Goal: Transaction & Acquisition: Purchase product/service

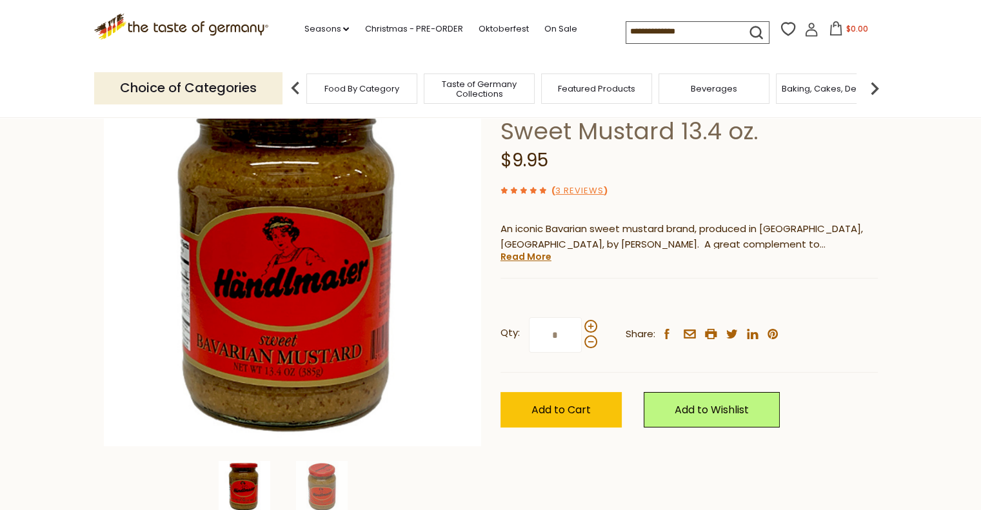
scroll to position [193, 0]
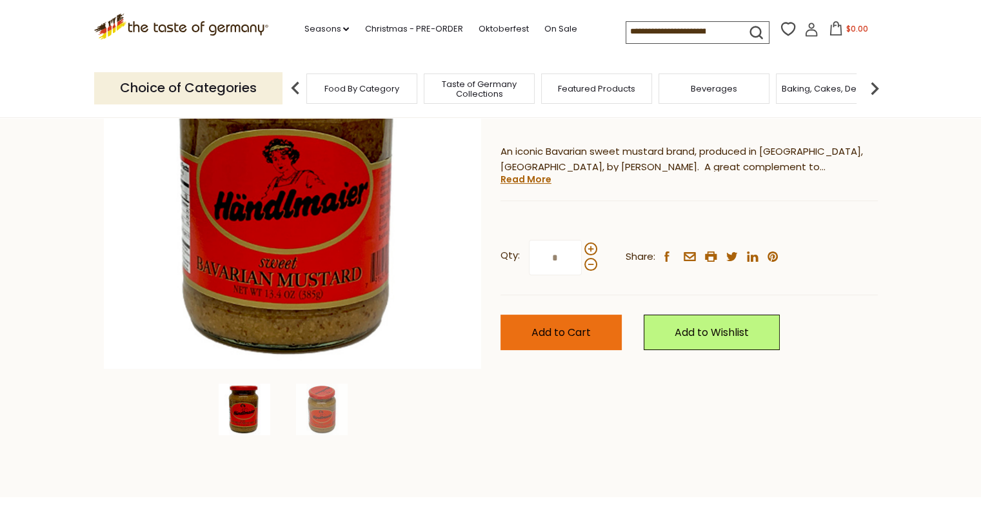
click at [565, 330] on span "Add to Cart" at bounding box center [560, 332] width 59 height 15
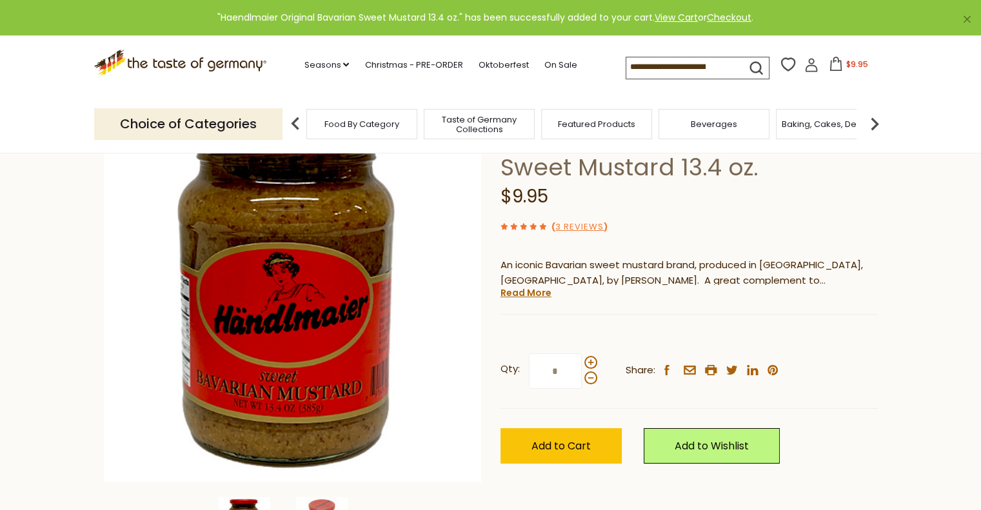
scroll to position [0, 0]
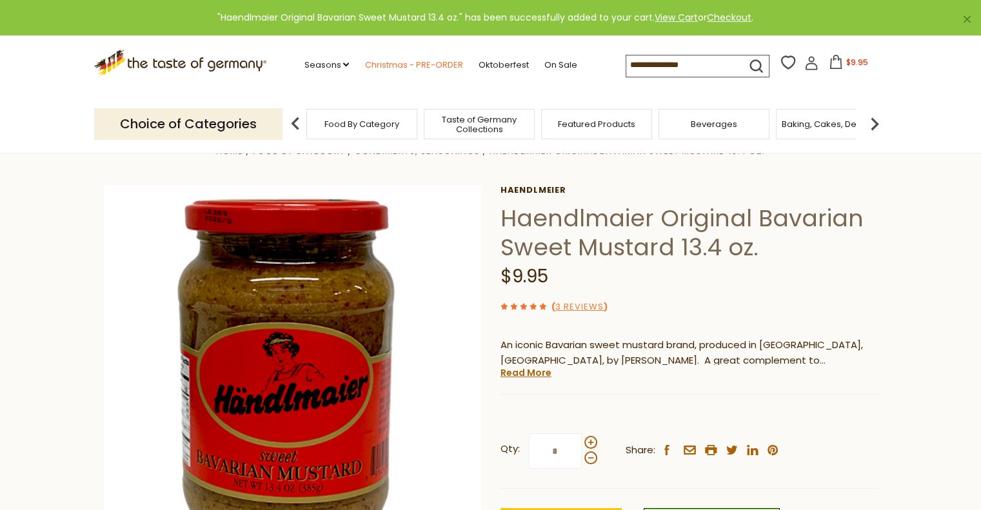
click at [421, 63] on link "Christmas - PRE-ORDER" at bounding box center [413, 65] width 98 height 14
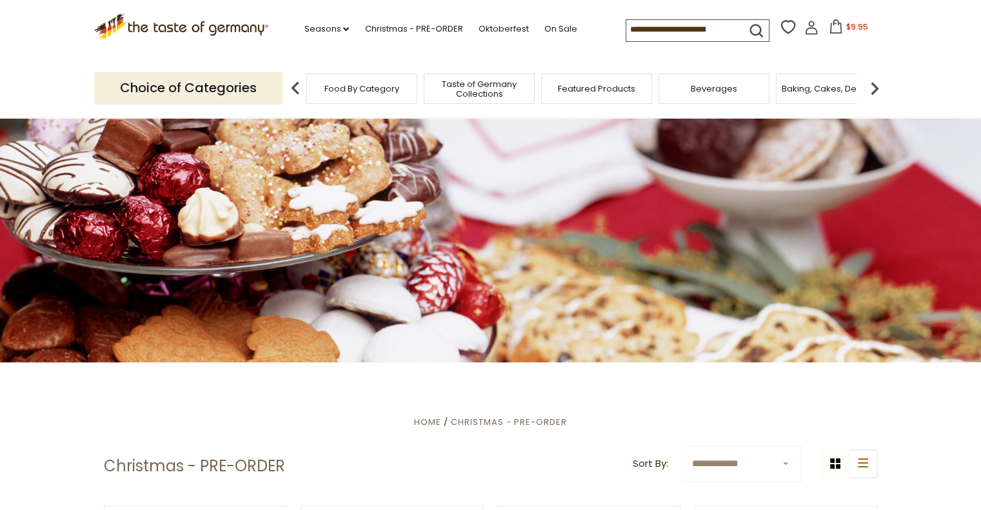
click at [856, 30] on span "$9.95" at bounding box center [856, 26] width 22 height 11
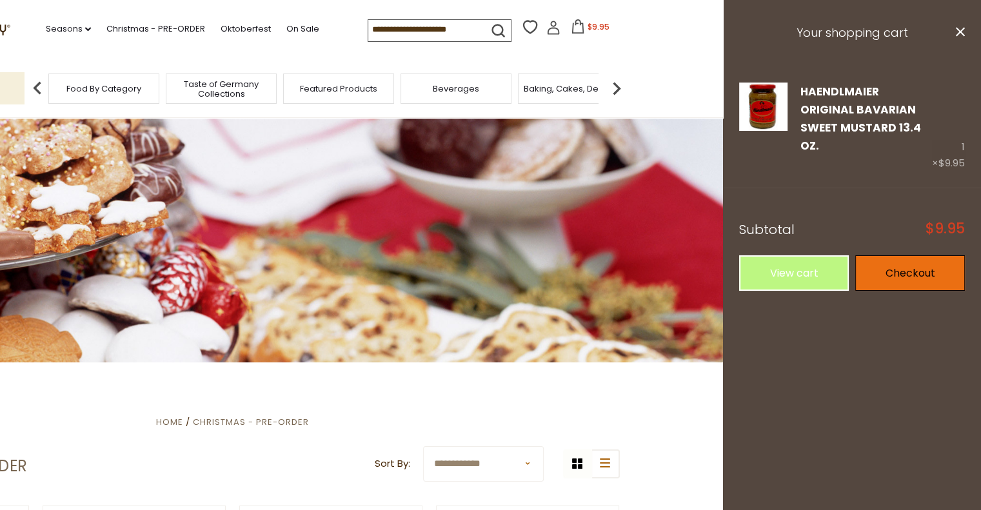
click at [938, 255] on link "Checkout" at bounding box center [910, 272] width 110 height 35
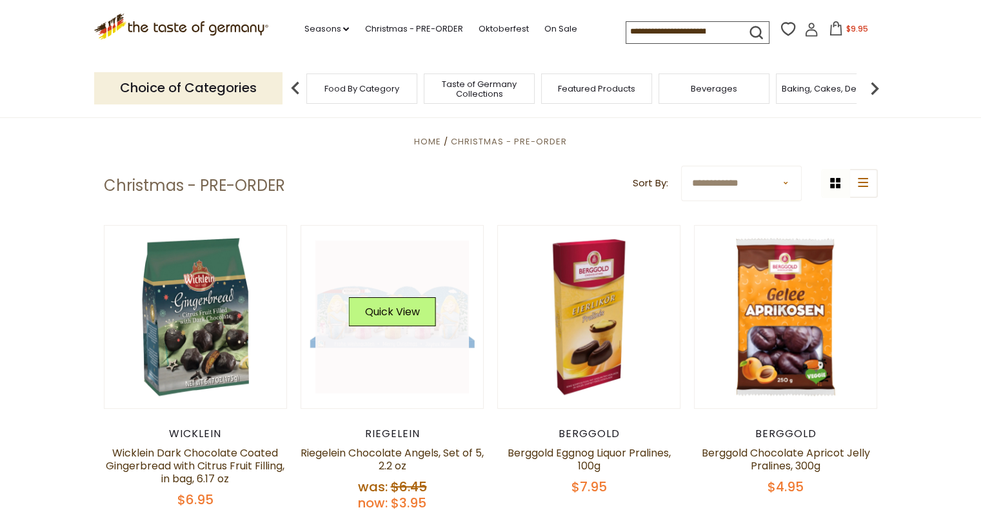
scroll to position [258, 0]
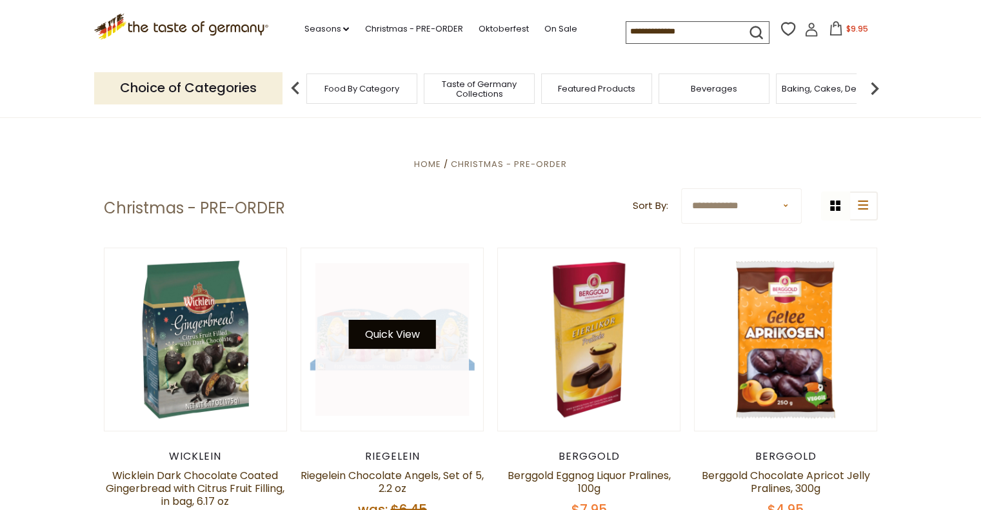
click at [368, 337] on button "Quick View" at bounding box center [391, 334] width 87 height 29
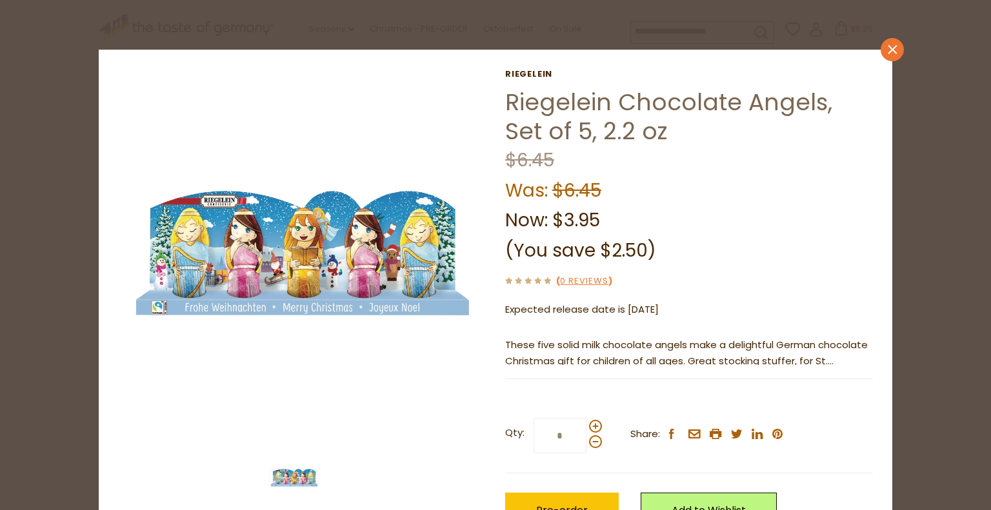
click at [888, 47] on icon at bounding box center [891, 49] width 9 height 9
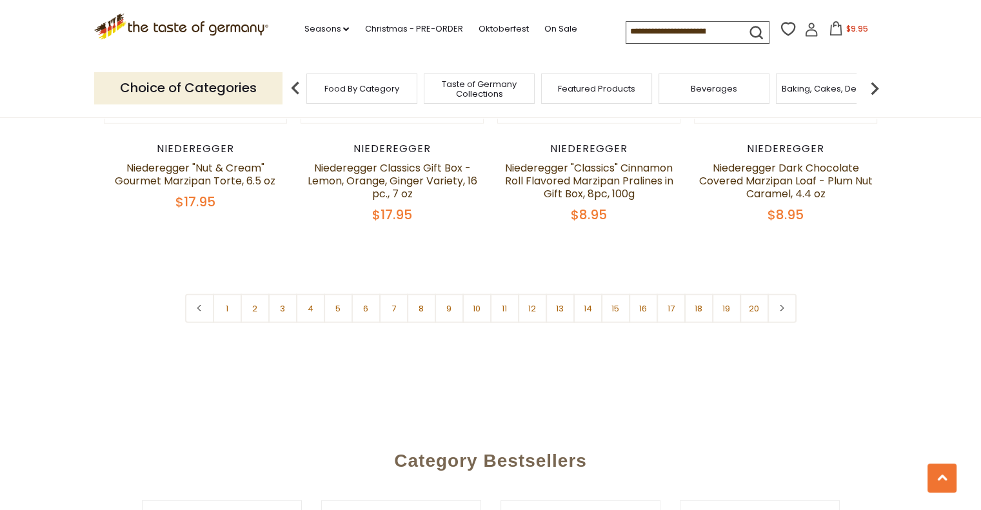
scroll to position [3160, 0]
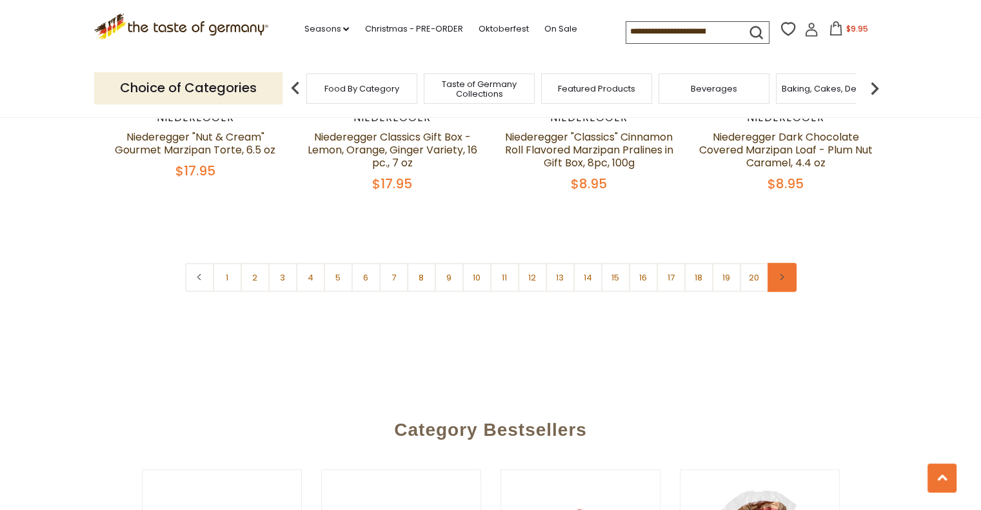
click at [784, 274] on icon at bounding box center [782, 277] width 8 height 6
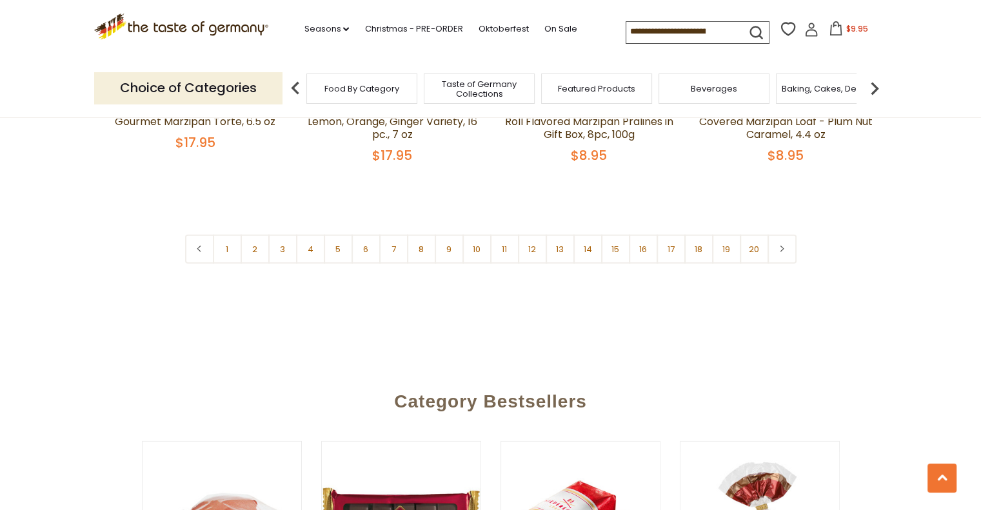
scroll to position [3160, 0]
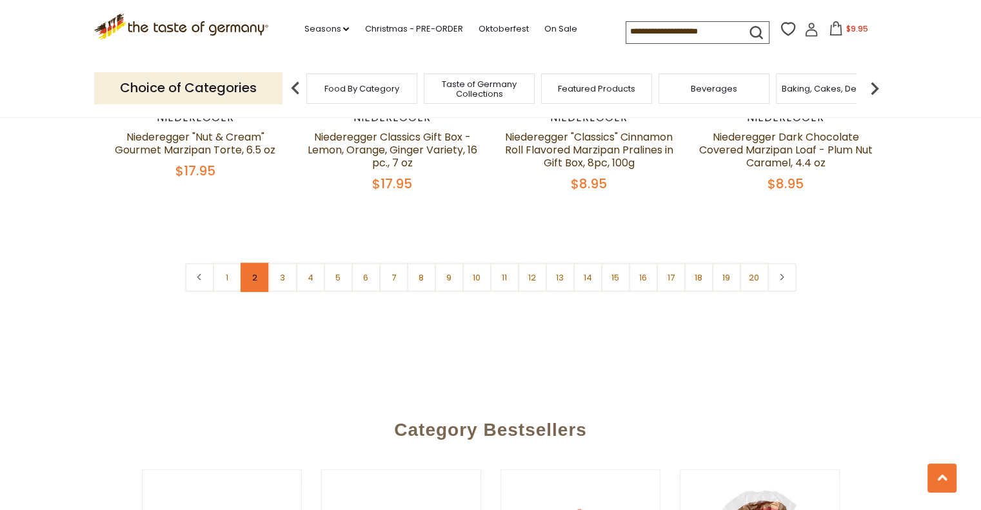
click at [255, 263] on link "2" at bounding box center [255, 277] width 29 height 29
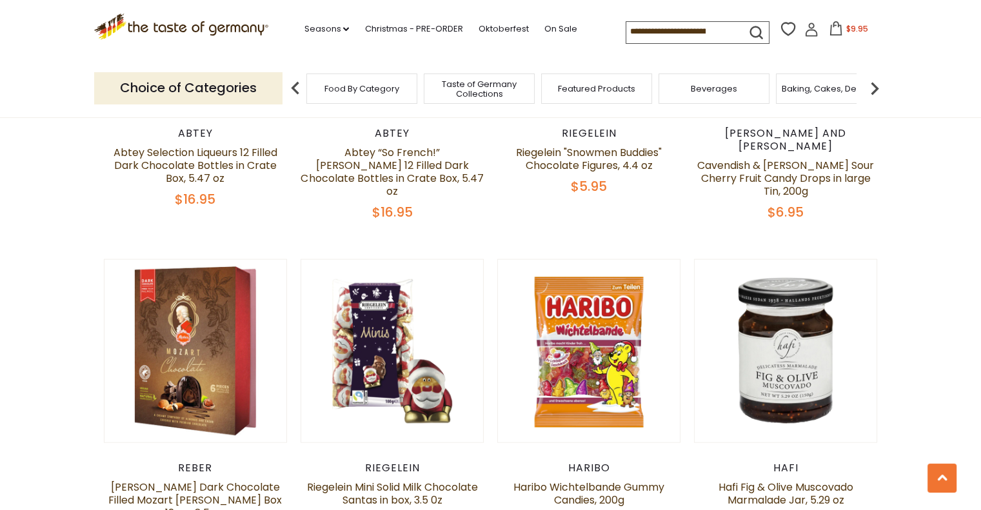
scroll to position [3026, 0]
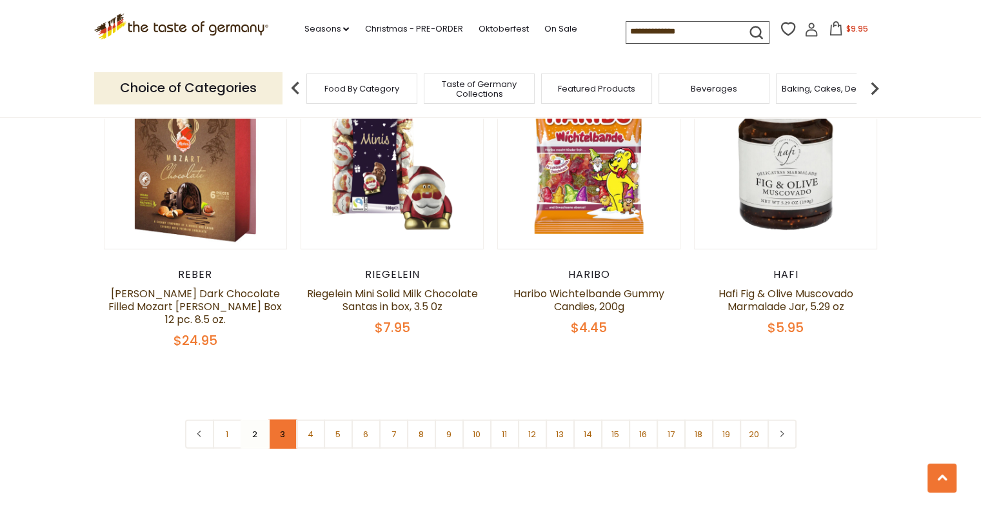
click at [279, 420] on link "3" at bounding box center [282, 434] width 29 height 29
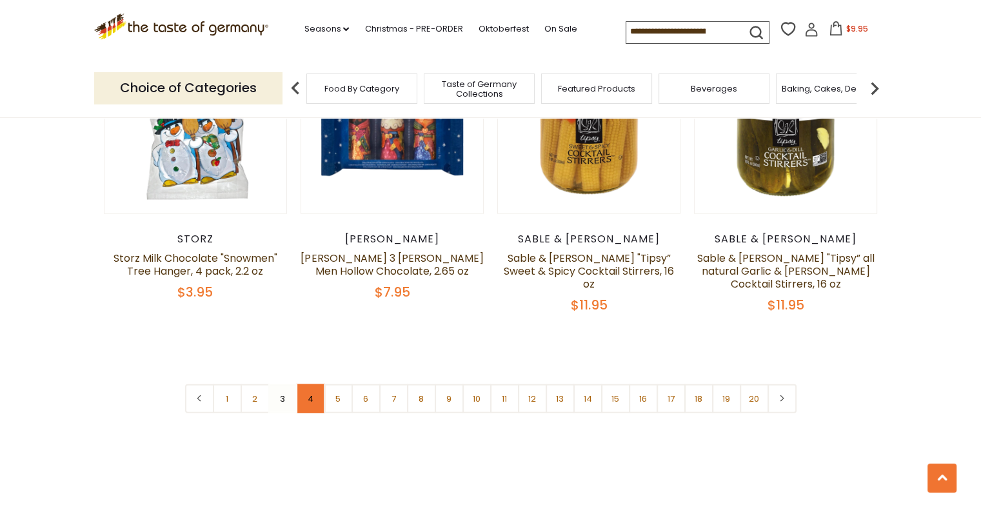
click at [306, 384] on link "4" at bounding box center [310, 398] width 29 height 29
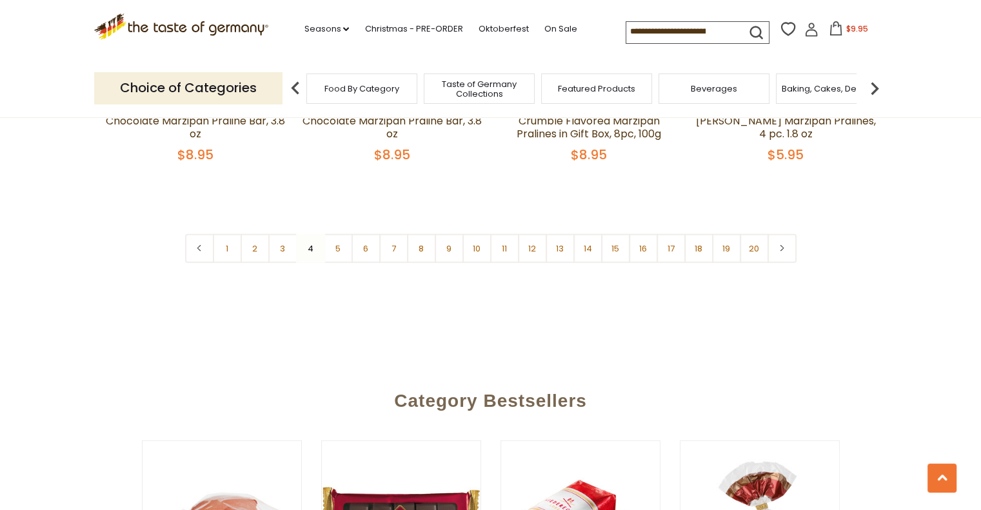
scroll to position [3224, 0]
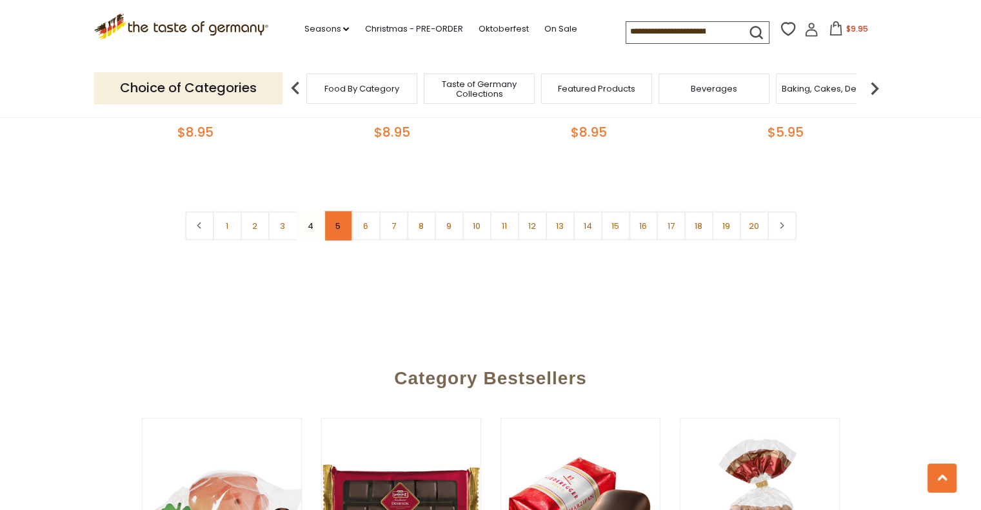
click at [335, 212] on link "5" at bounding box center [338, 226] width 29 height 29
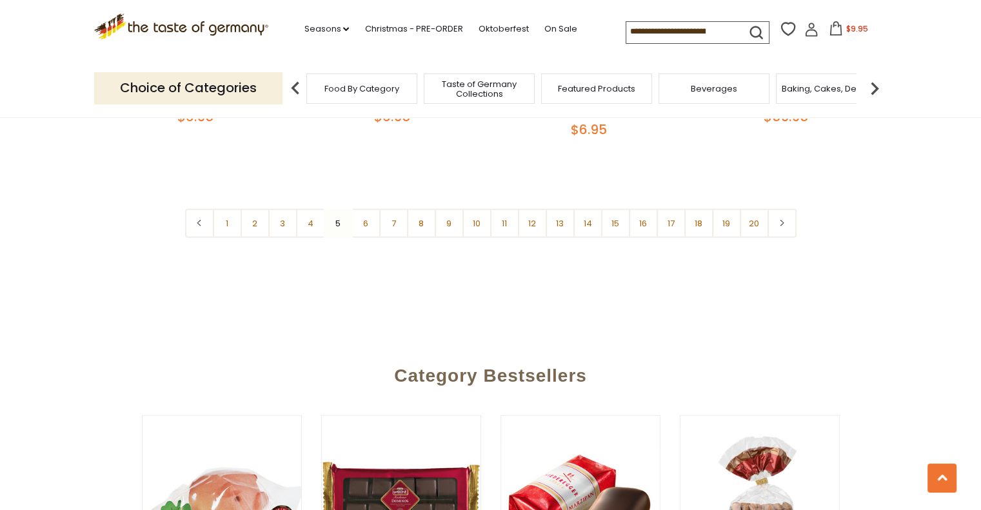
scroll to position [3219, 0]
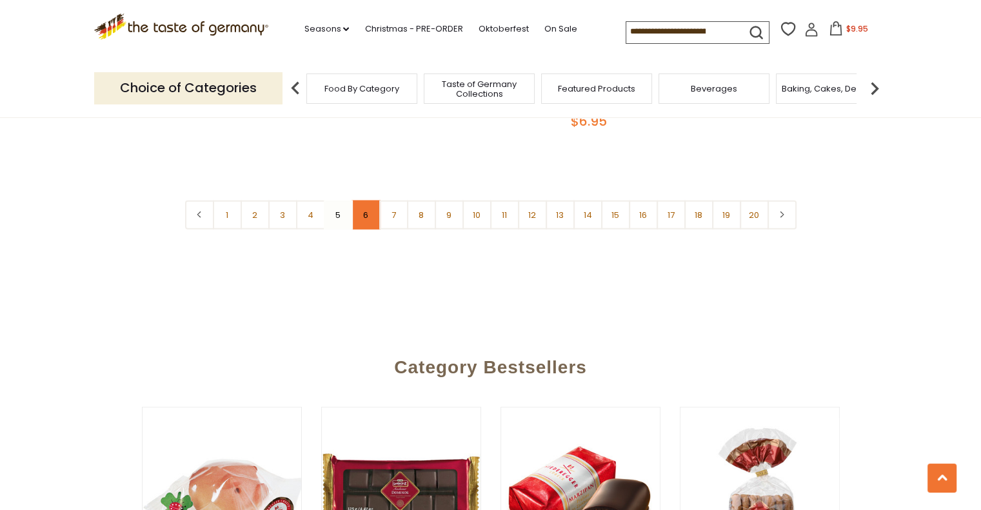
click at [366, 201] on link "6" at bounding box center [365, 215] width 29 height 29
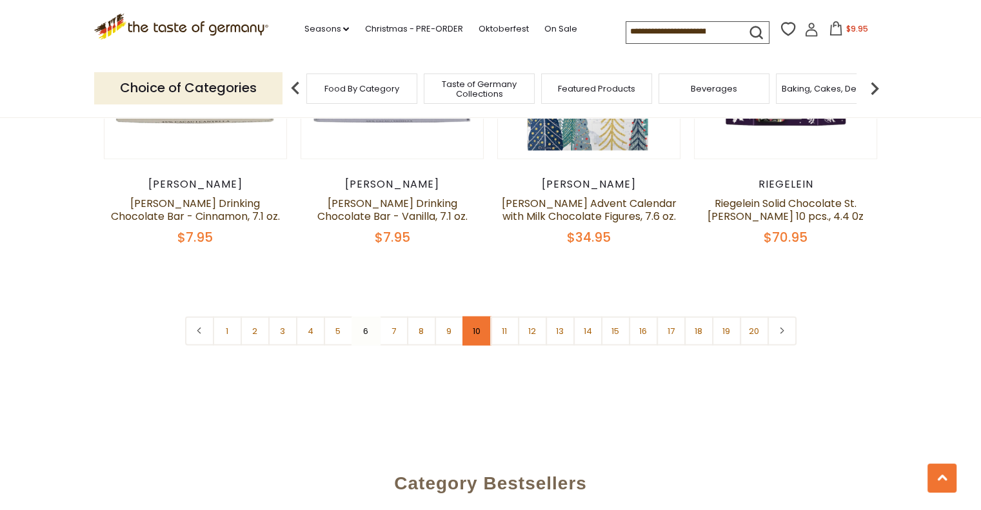
scroll to position [3155, 0]
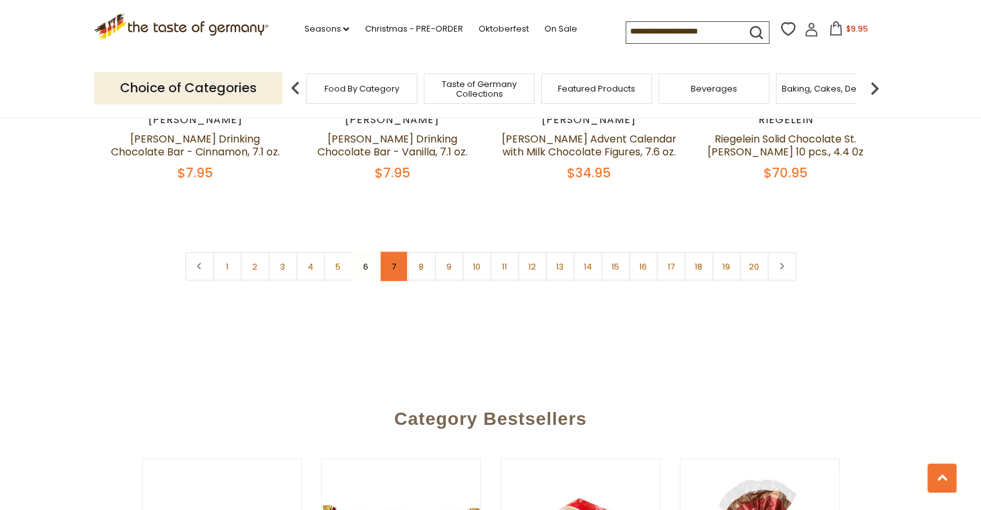
click at [395, 252] on link "7" at bounding box center [393, 266] width 29 height 29
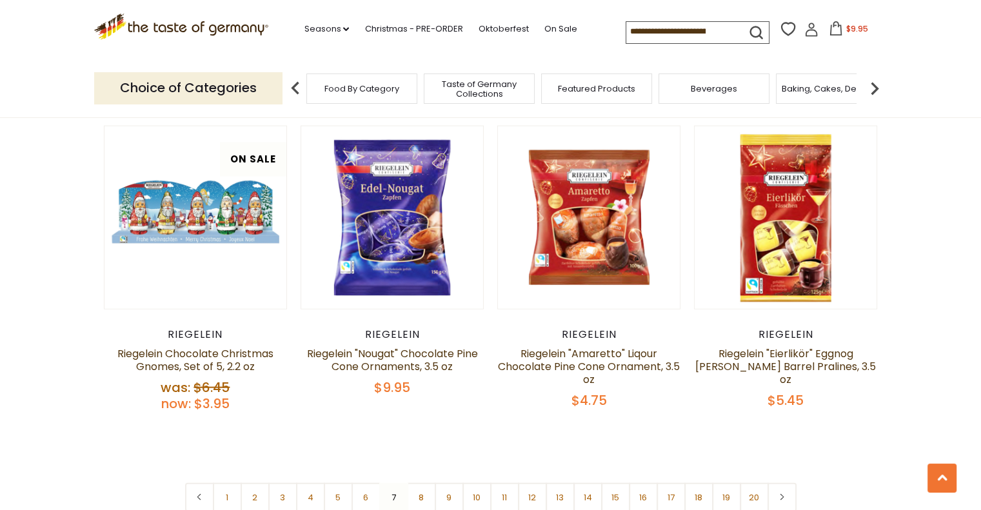
scroll to position [2961, 0]
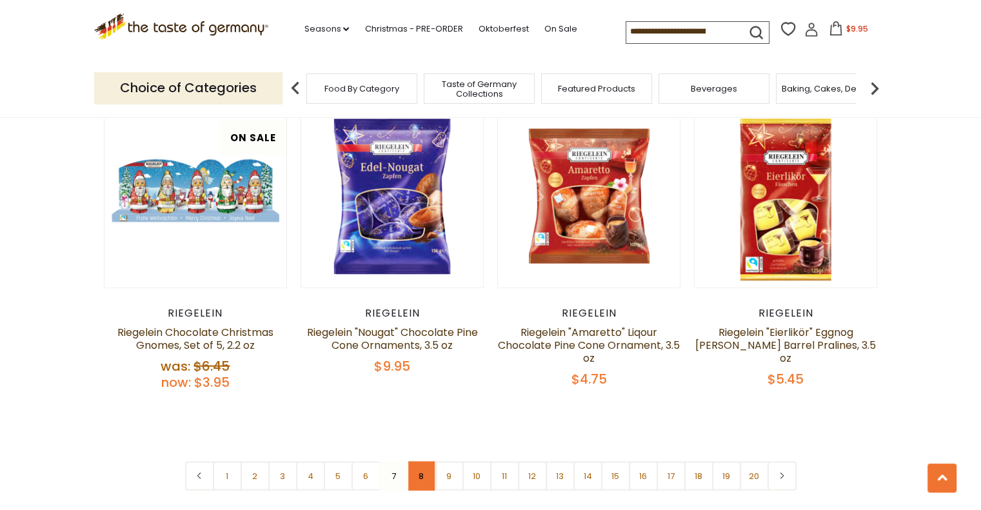
click at [422, 465] on link "8" at bounding box center [421, 476] width 29 height 29
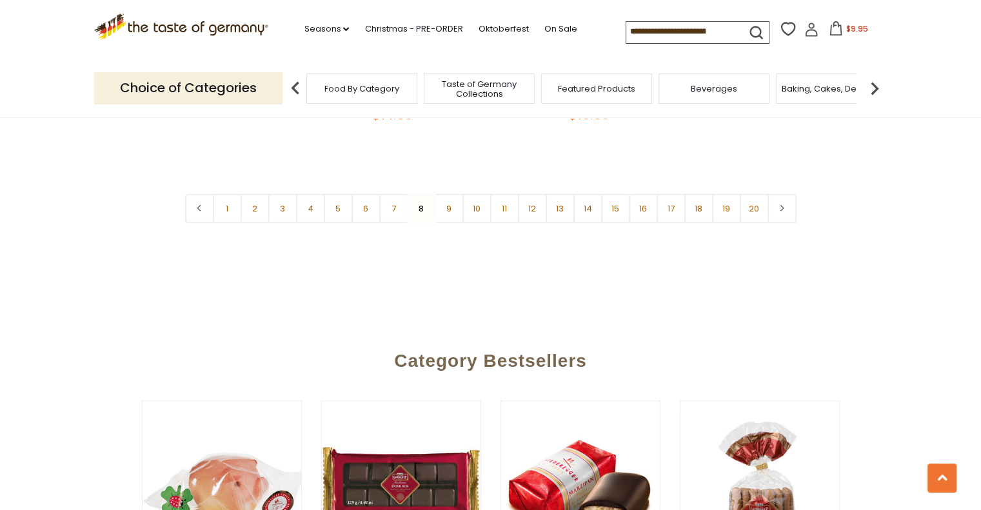
scroll to position [3219, 0]
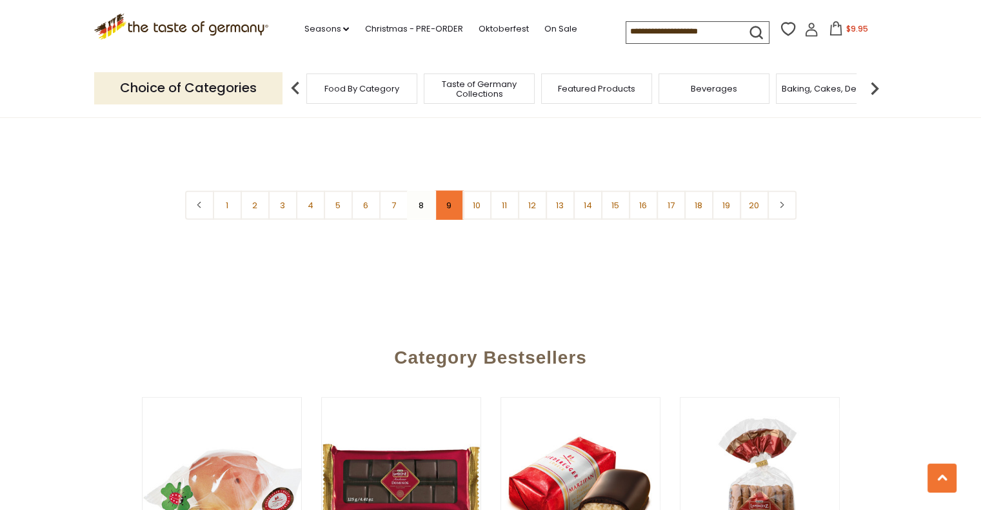
click at [449, 191] on link "9" at bounding box center [449, 205] width 29 height 29
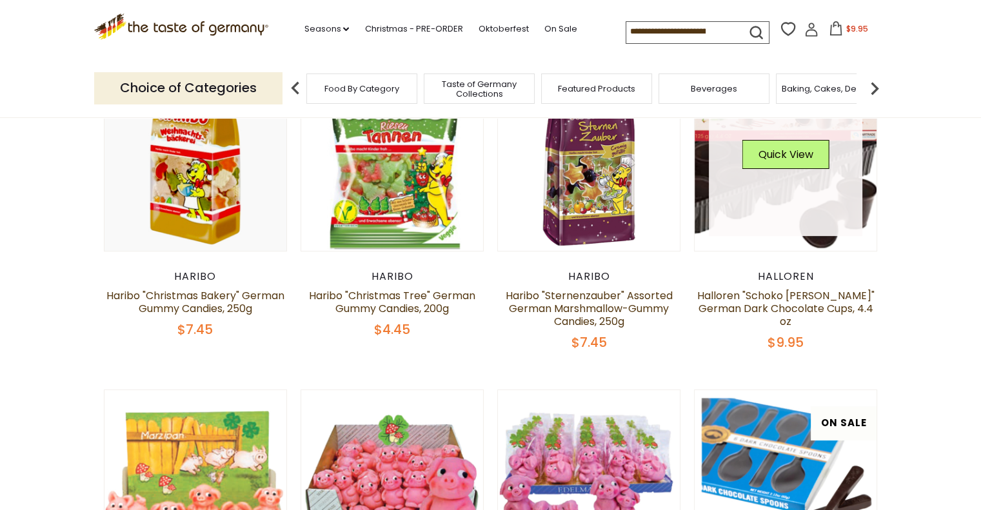
scroll to position [317, 0]
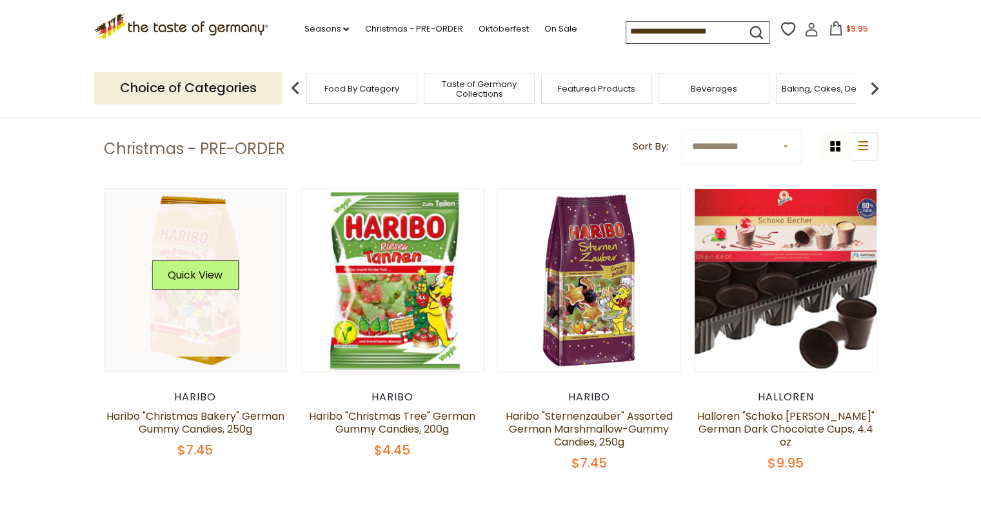
click at [204, 340] on link at bounding box center [195, 280] width 153 height 153
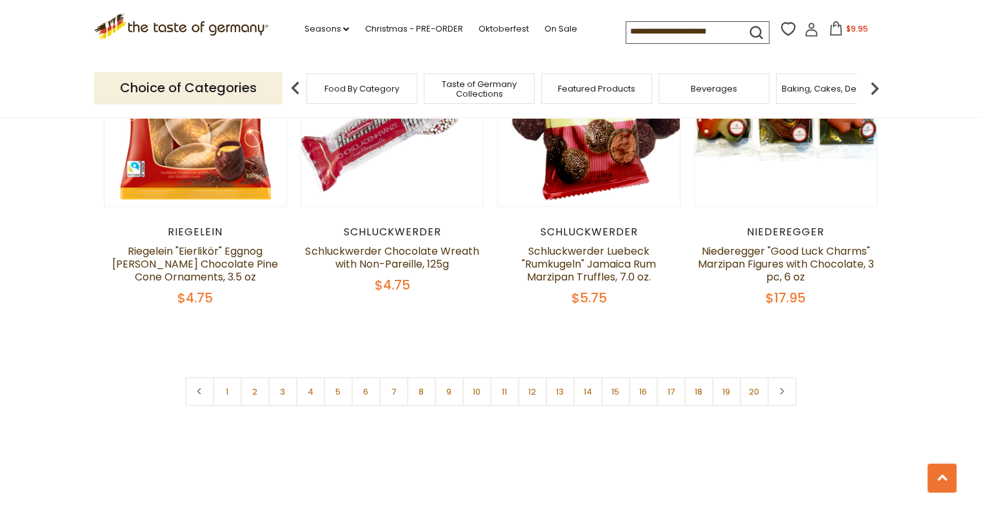
scroll to position [3090, 0]
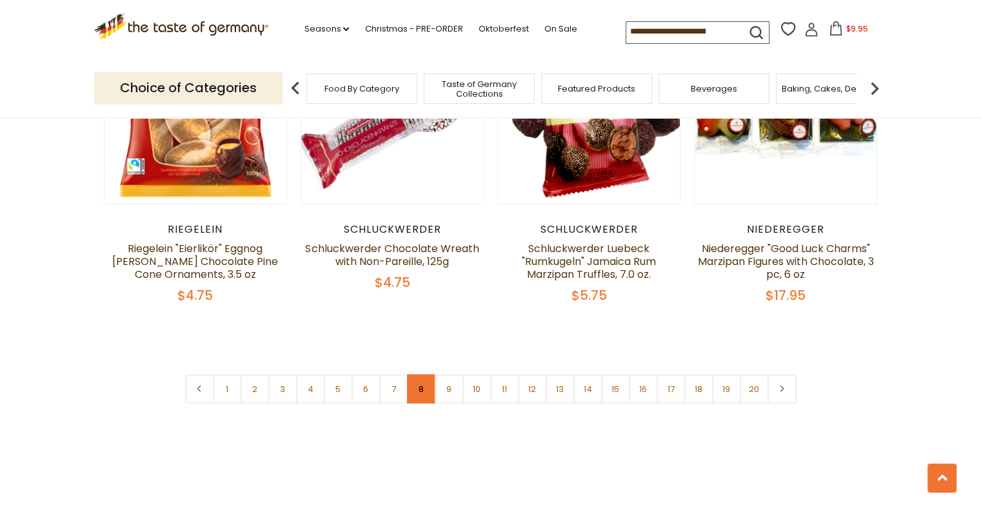
click at [420, 375] on link "8" at bounding box center [421, 389] width 29 height 29
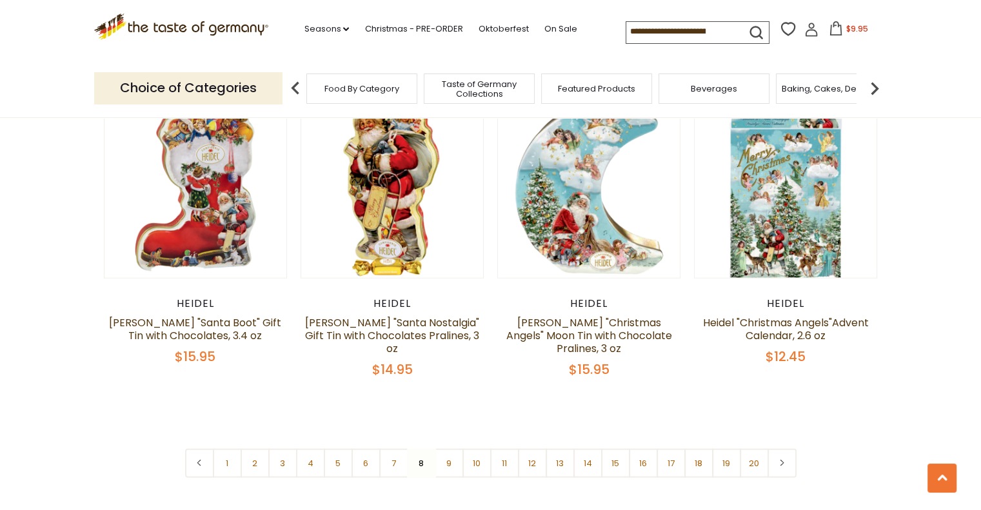
scroll to position [3026, 0]
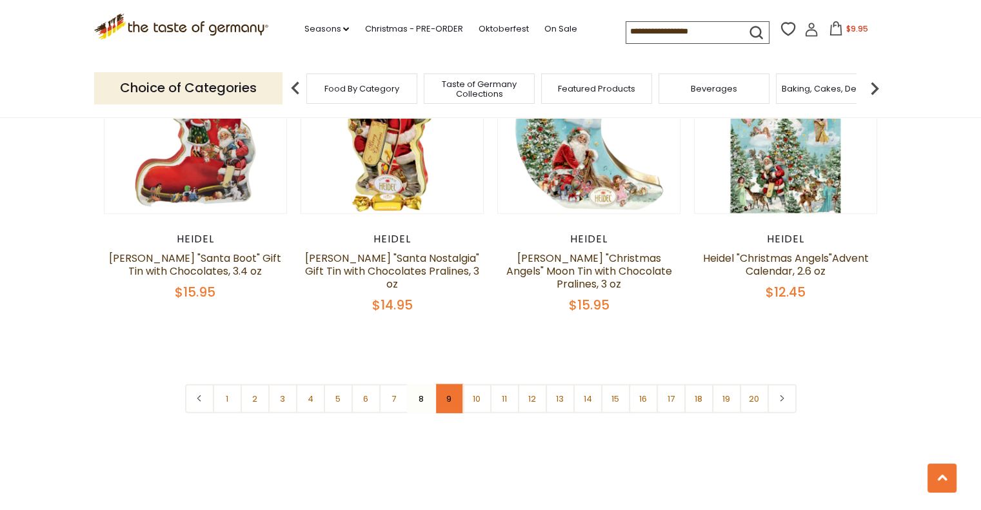
click at [446, 384] on link "9" at bounding box center [449, 398] width 29 height 29
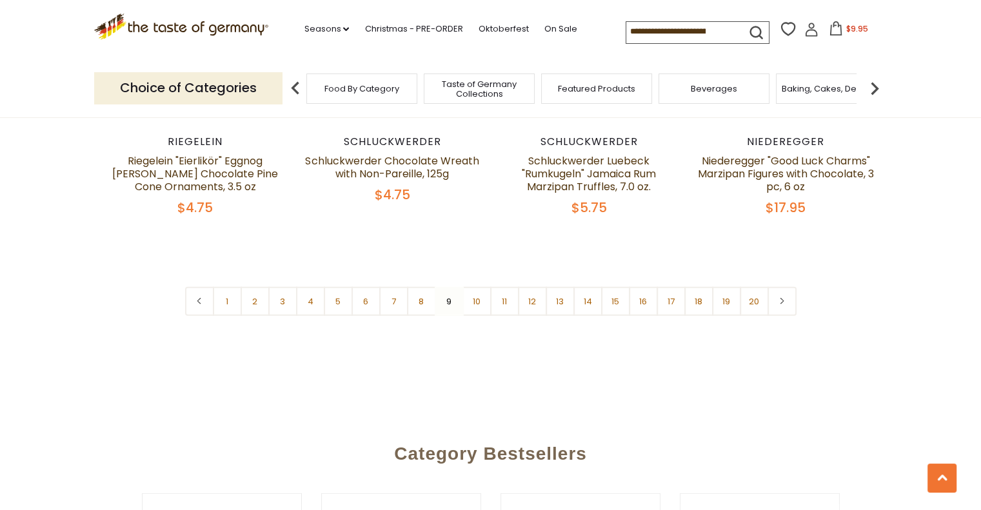
scroll to position [3219, 0]
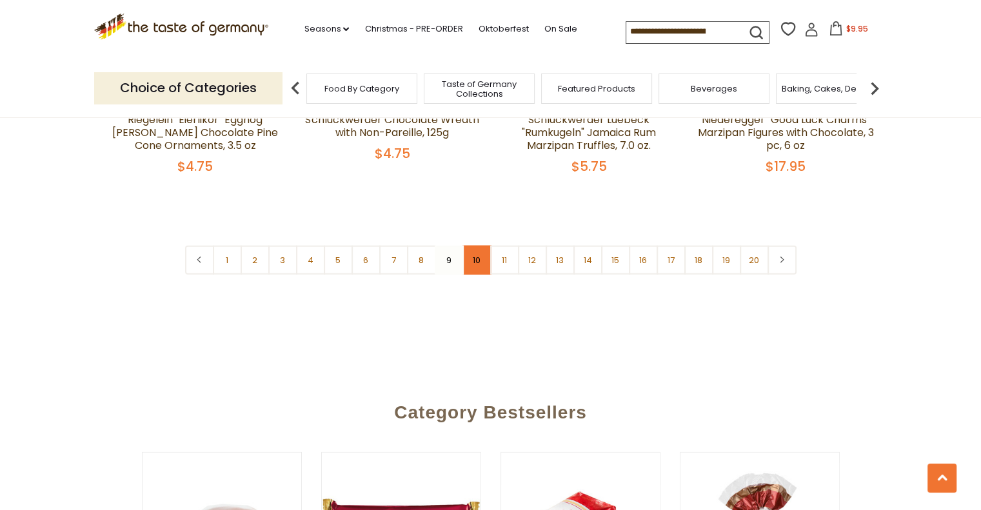
click at [477, 246] on link "10" at bounding box center [476, 260] width 29 height 29
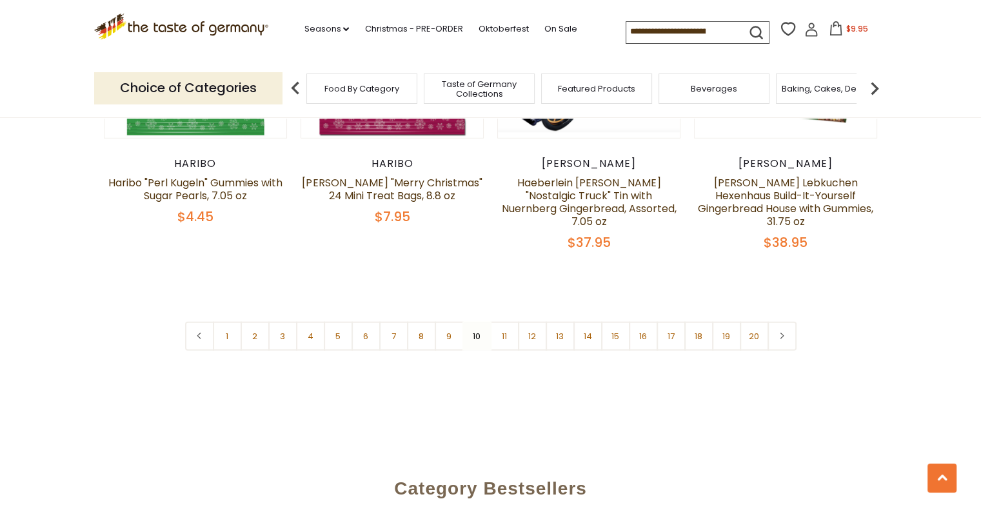
scroll to position [3155, 0]
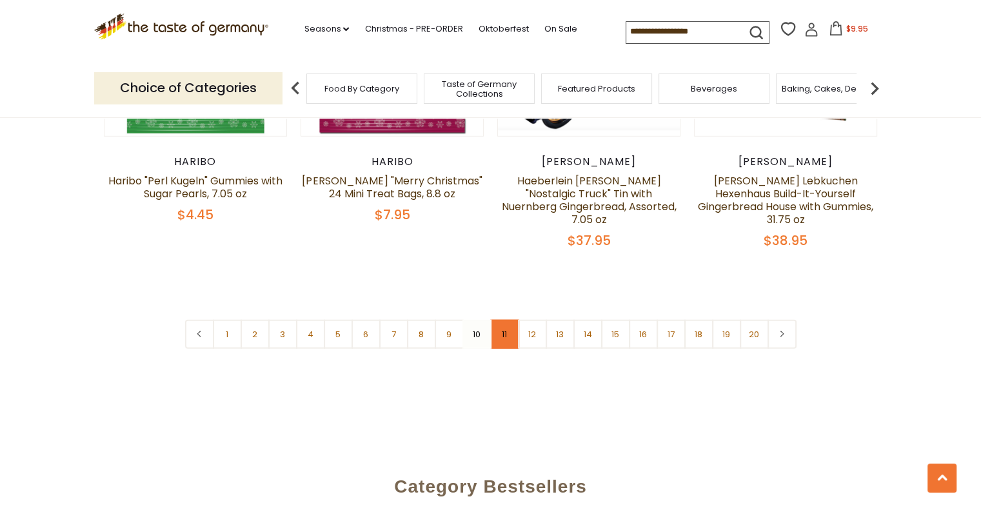
click at [503, 320] on link "11" at bounding box center [504, 334] width 29 height 29
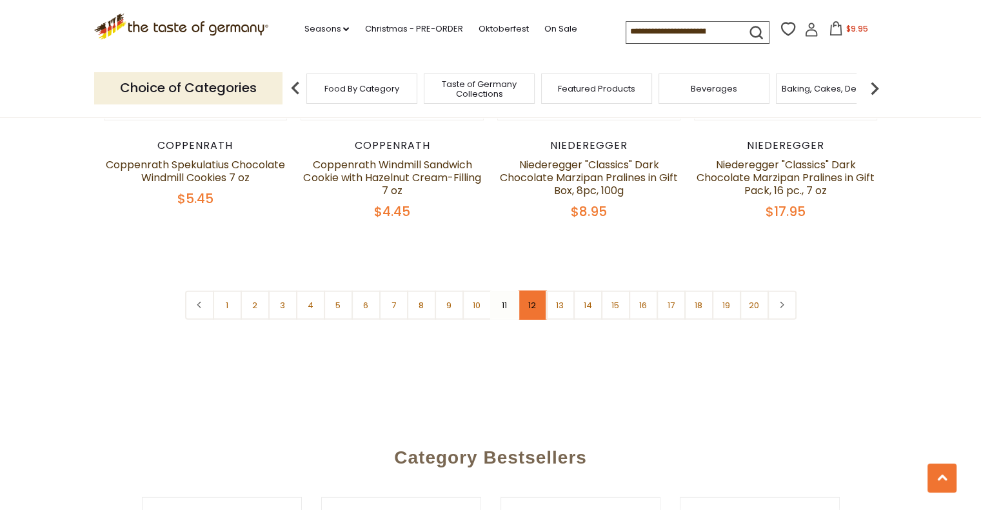
click at [527, 295] on link "12" at bounding box center [532, 305] width 29 height 29
